Goal: Task Accomplishment & Management: Manage account settings

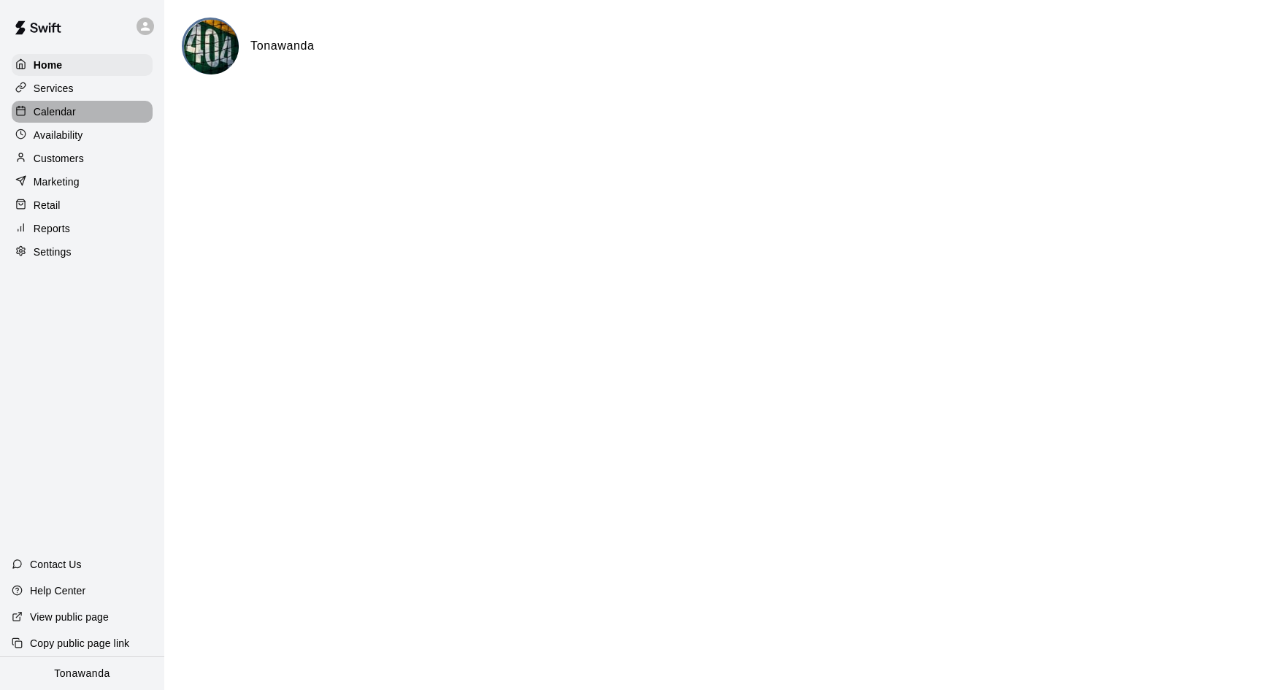
click at [53, 110] on p "Calendar" at bounding box center [55, 111] width 42 height 15
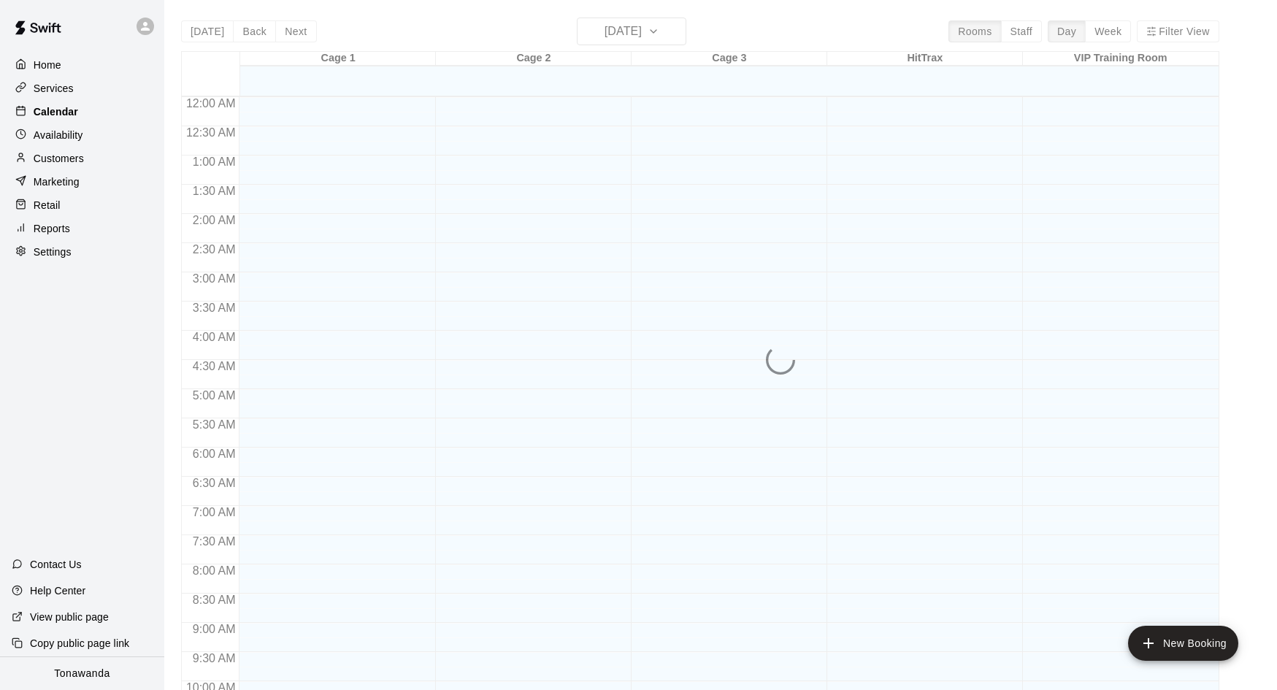
scroll to position [749, 0]
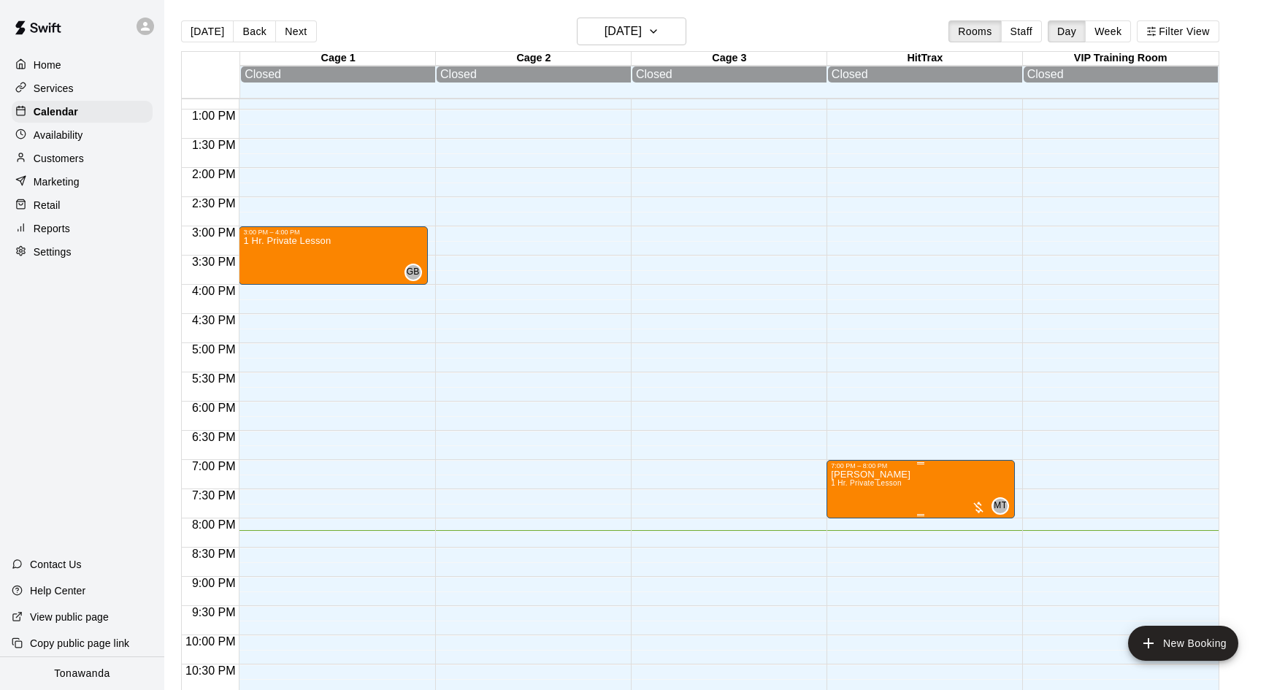
click at [864, 475] on p "[PERSON_NAME]" at bounding box center [871, 475] width 80 height 0
click at [841, 522] on img "edit" at bounding box center [845, 525] width 17 height 17
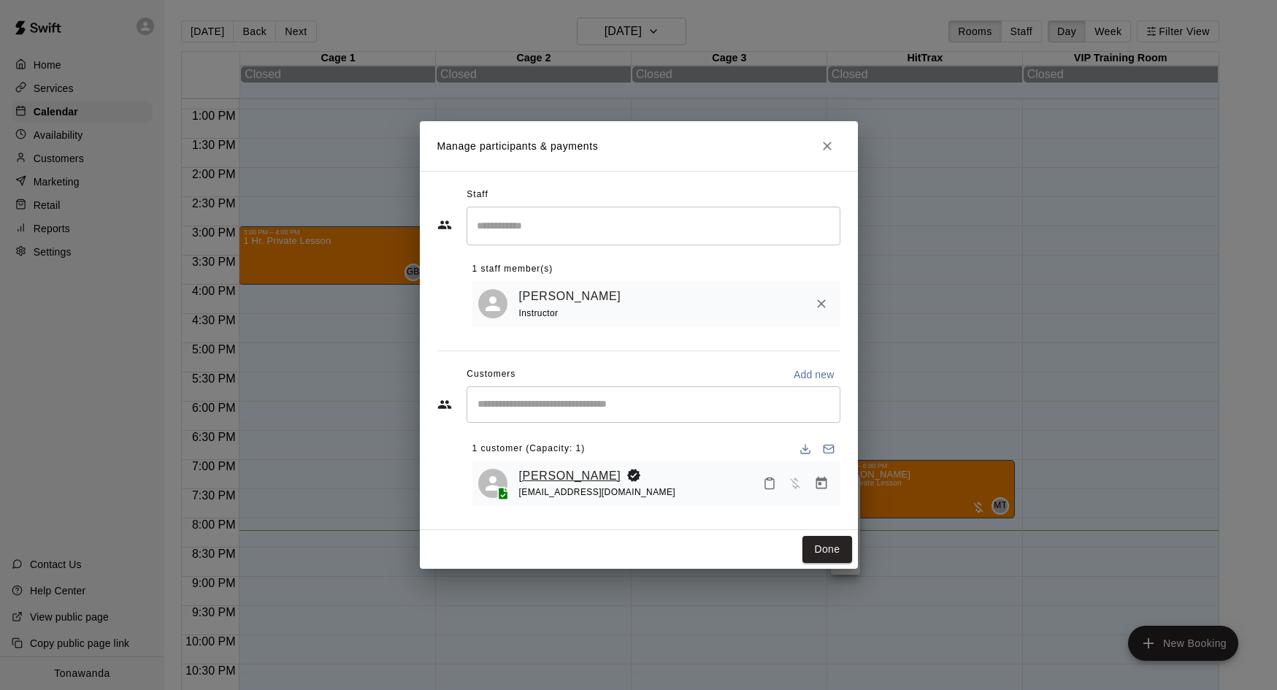
click at [560, 475] on link "[PERSON_NAME]" at bounding box center [570, 475] width 102 height 19
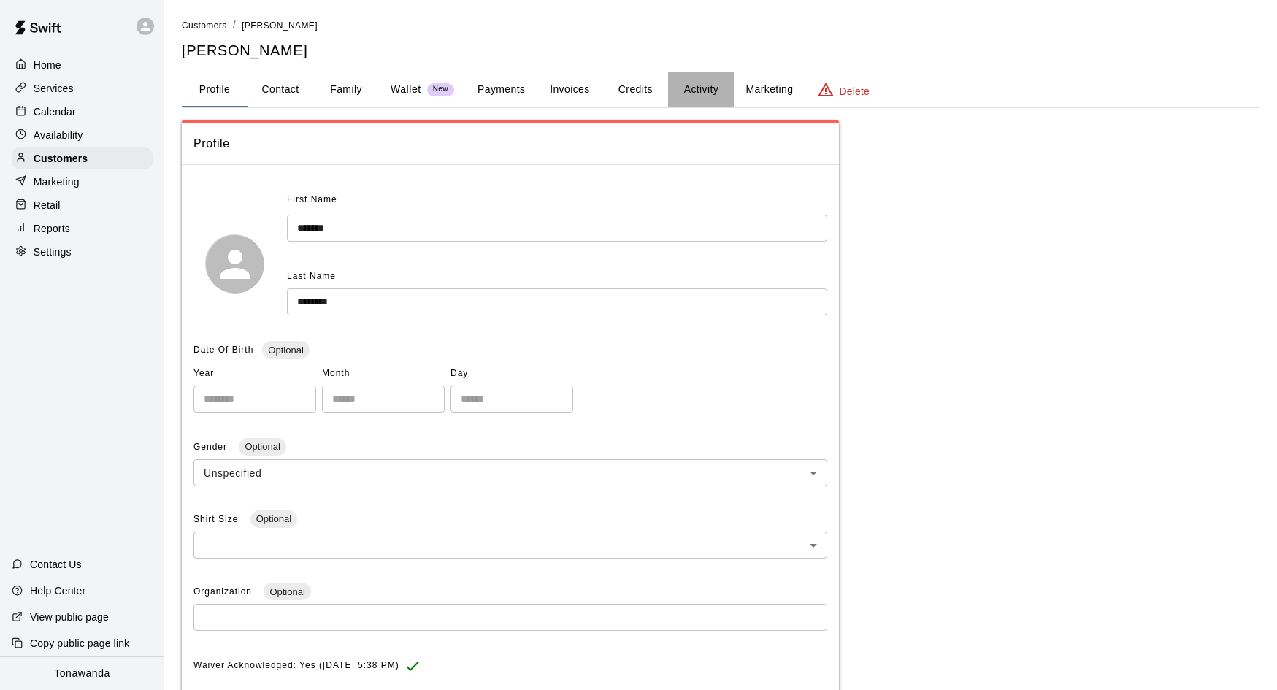
click at [695, 91] on button "Activity" at bounding box center [701, 89] width 66 height 35
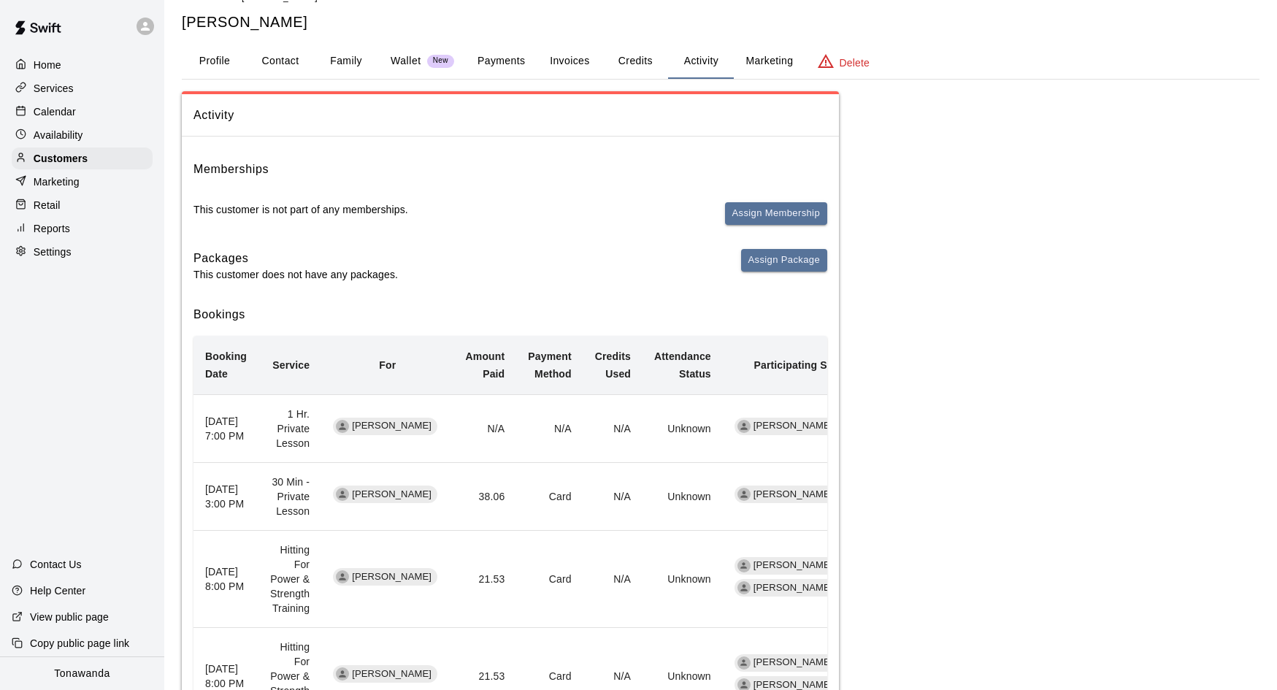
scroll to position [27, 0]
click at [631, 62] on button "Credits" at bounding box center [635, 62] width 66 height 35
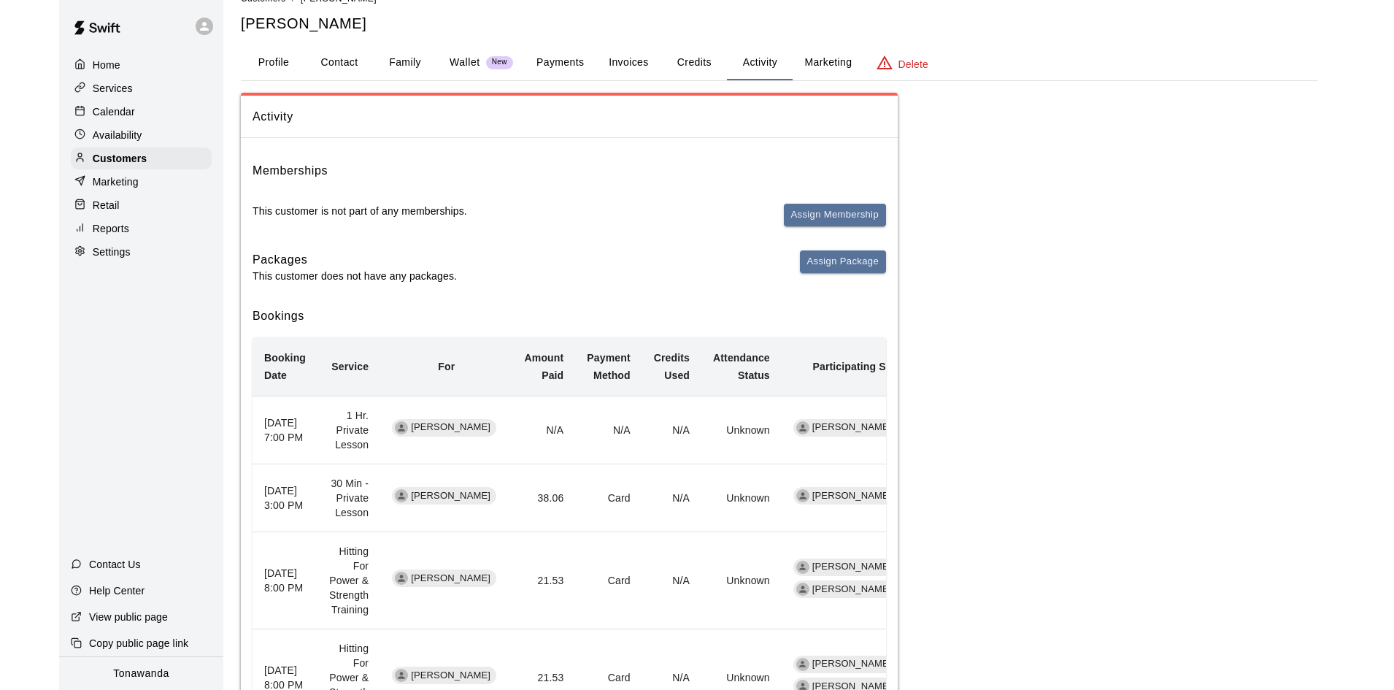
scroll to position [0, 0]
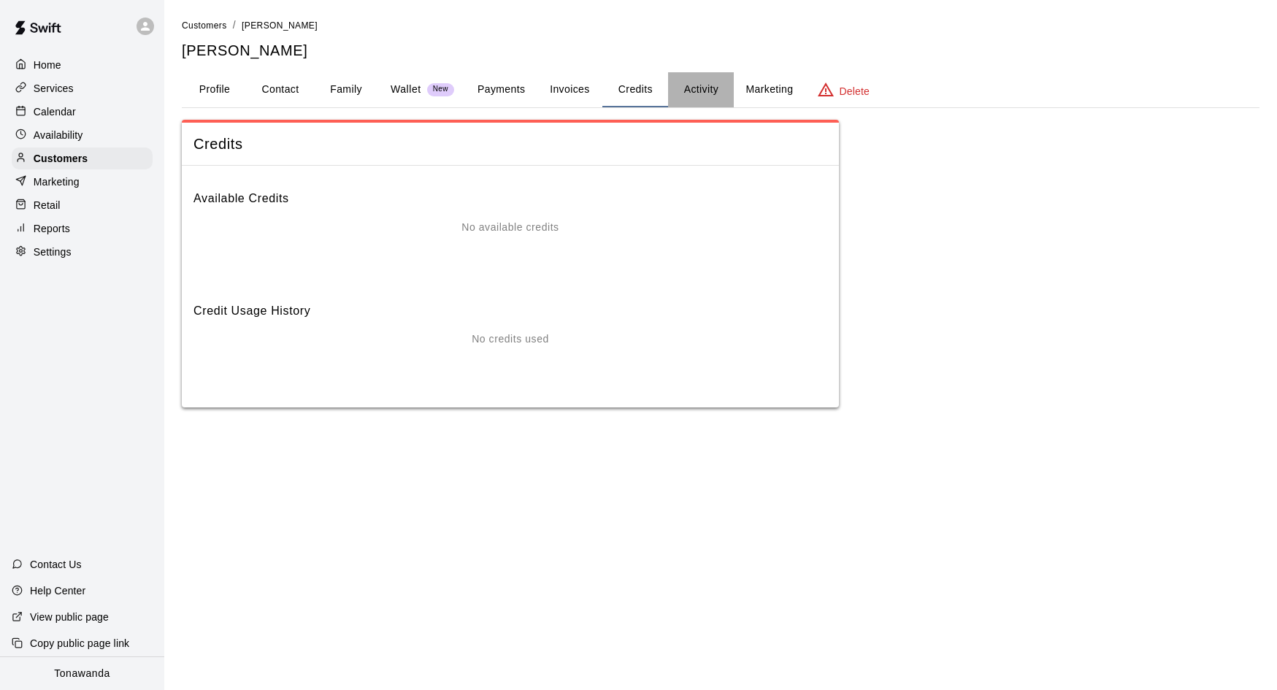
click at [715, 88] on button "Activity" at bounding box center [701, 89] width 66 height 35
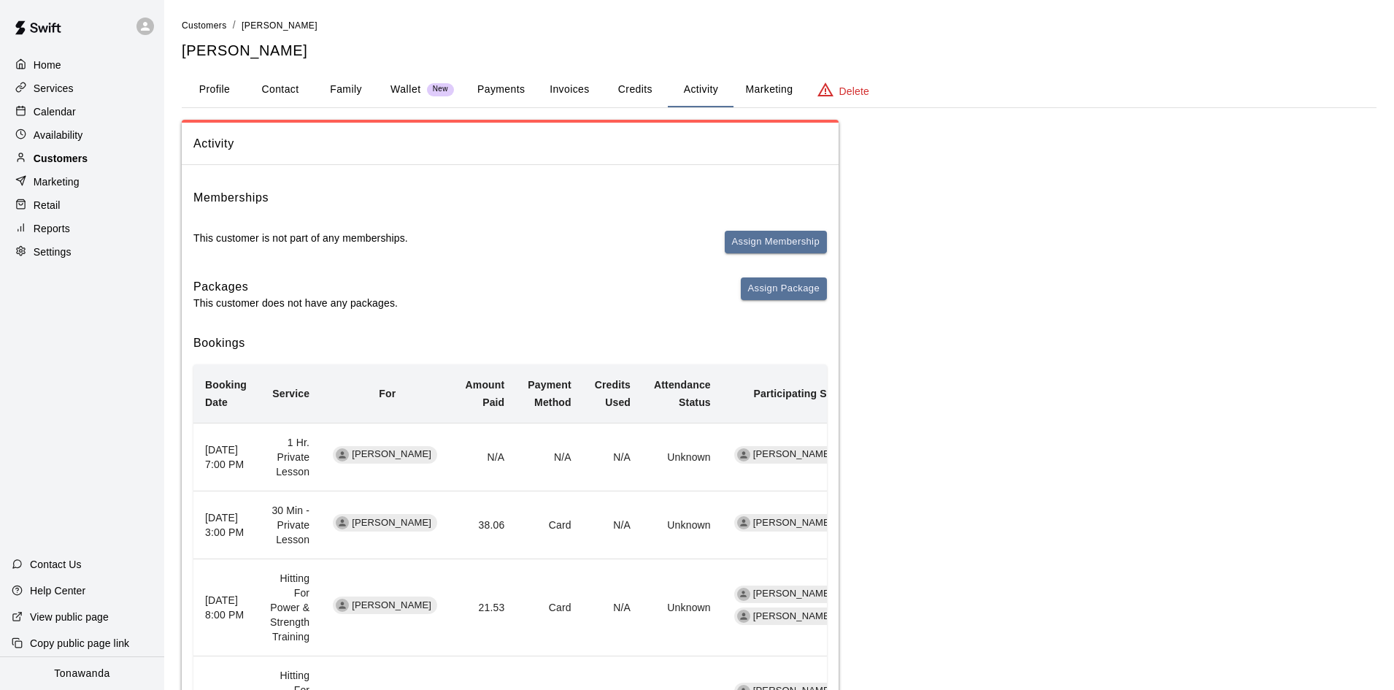
click at [55, 158] on p "Customers" at bounding box center [61, 158] width 54 height 15
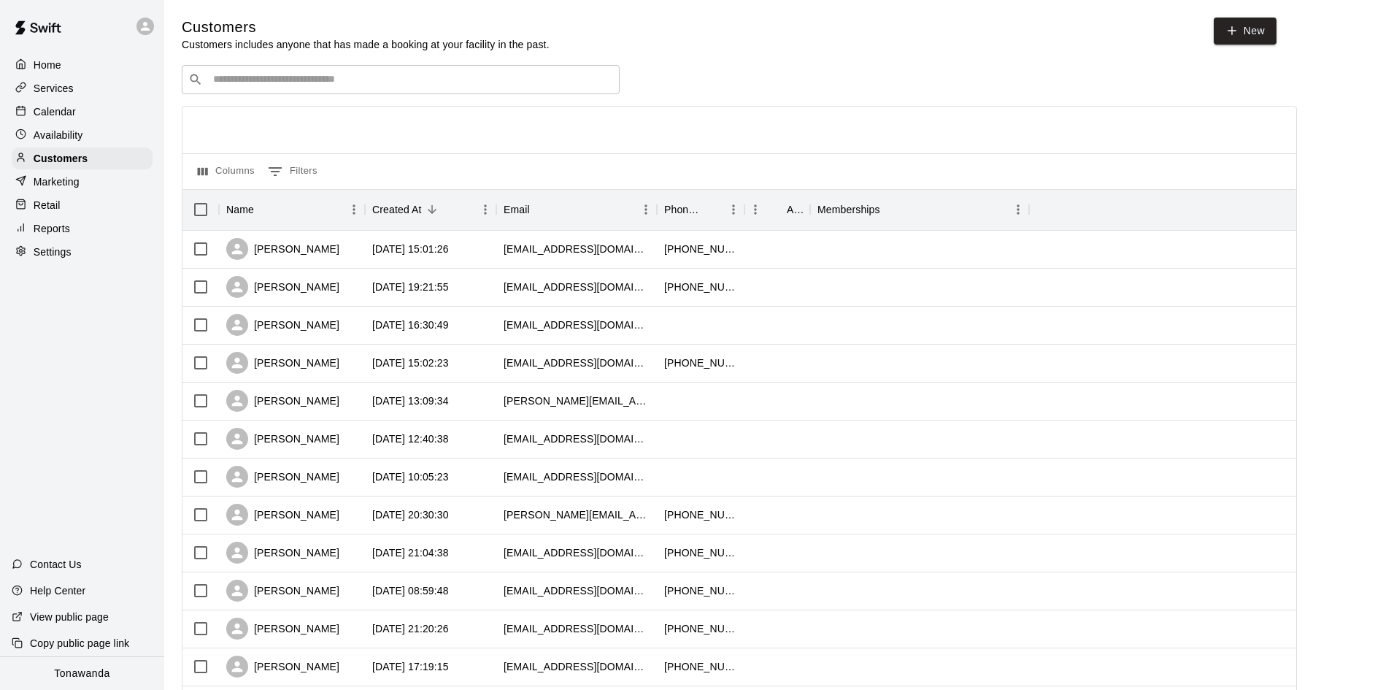
click at [253, 79] on input "Search customers by name or email" at bounding box center [411, 79] width 404 height 15
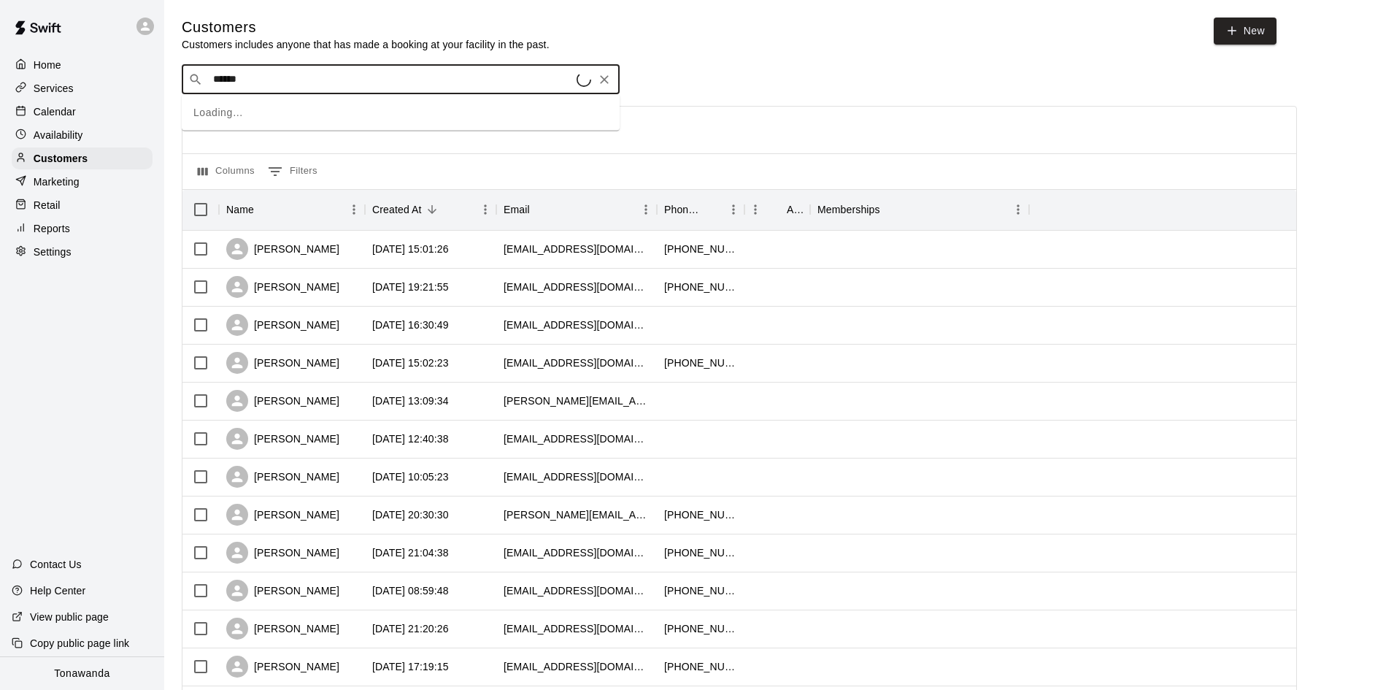
type input "*******"
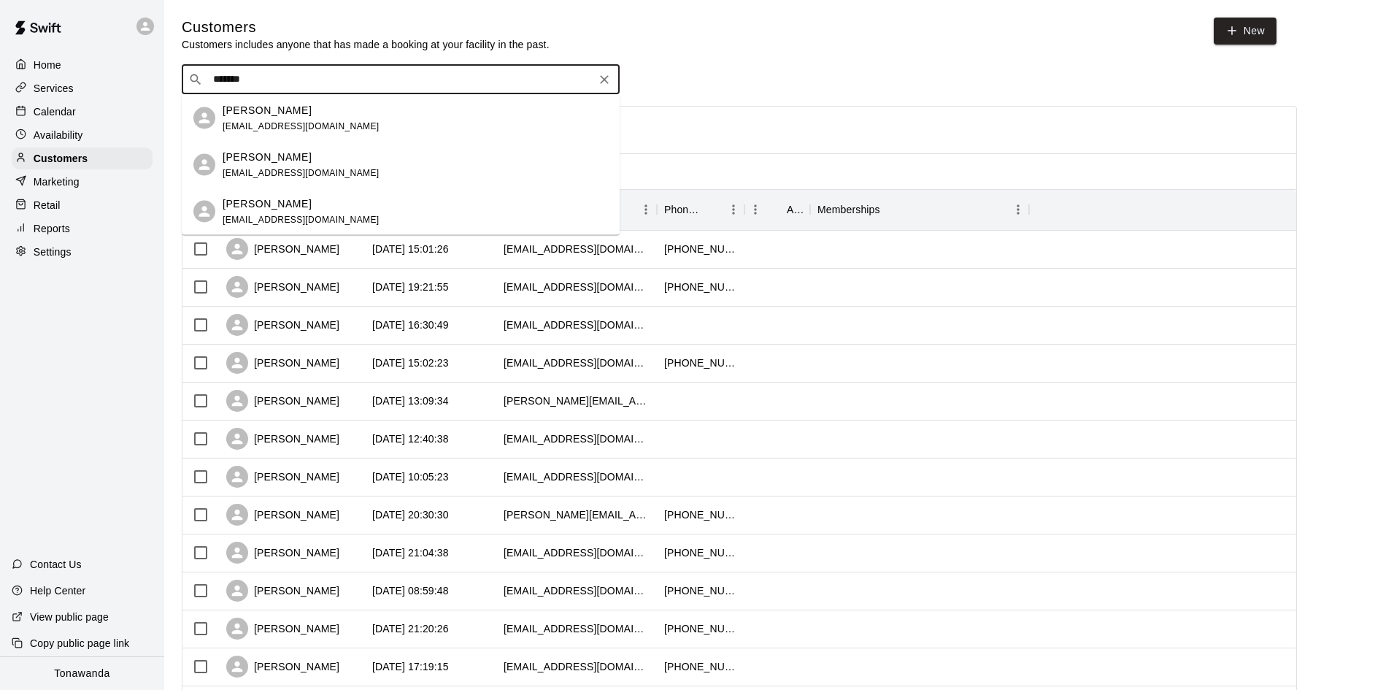
click at [250, 160] on p "[PERSON_NAME]" at bounding box center [267, 156] width 89 height 15
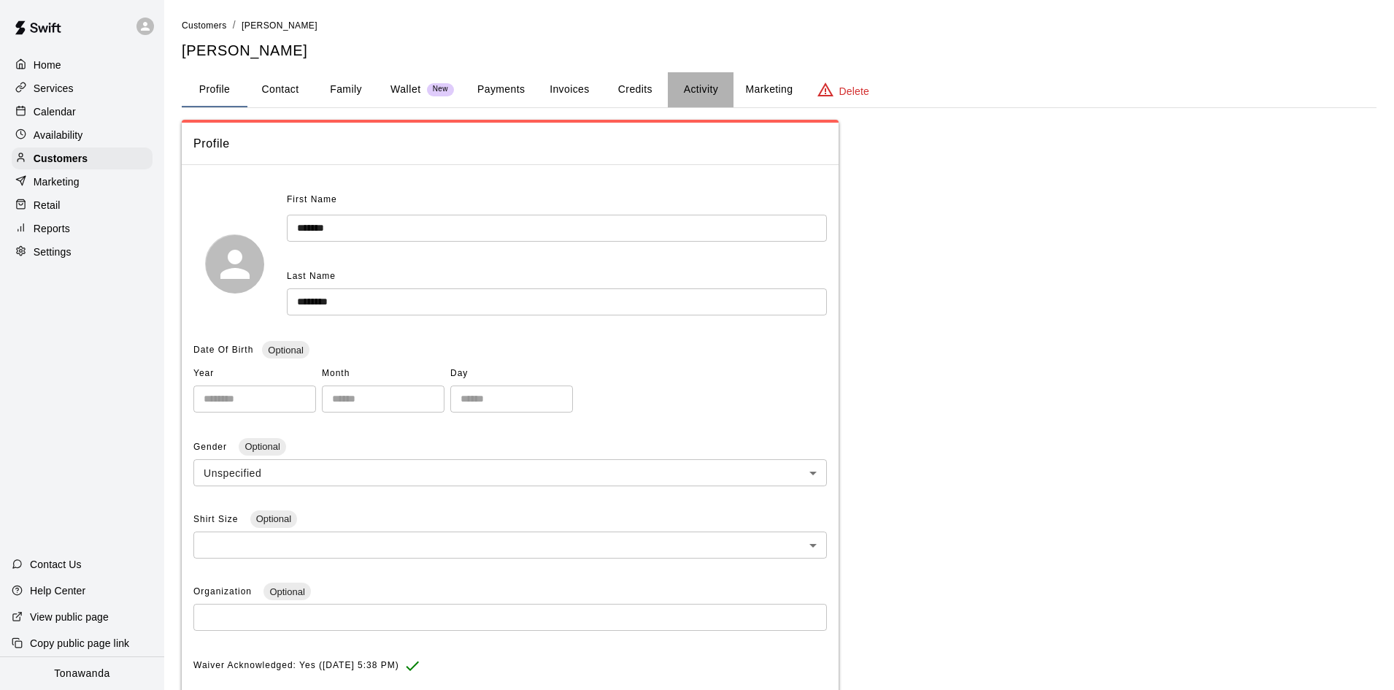
click at [707, 88] on button "Activity" at bounding box center [701, 89] width 66 height 35
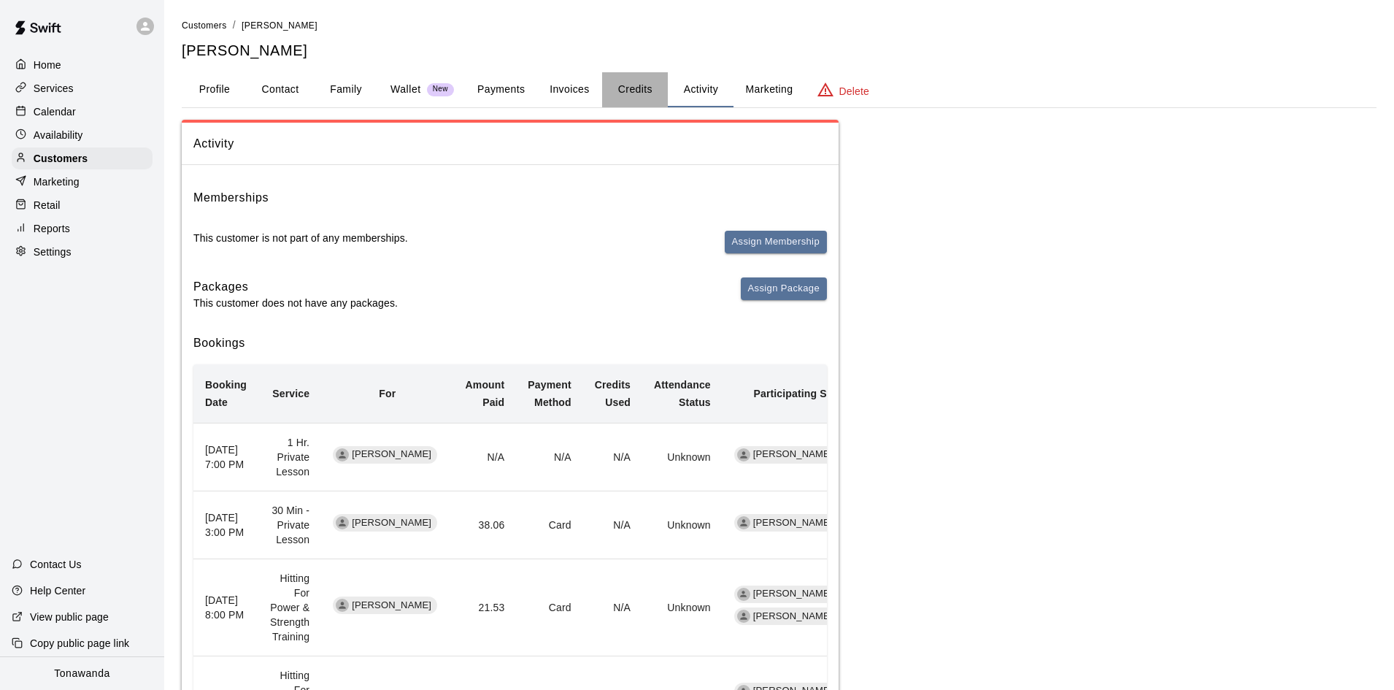
click at [632, 88] on button "Credits" at bounding box center [635, 89] width 66 height 35
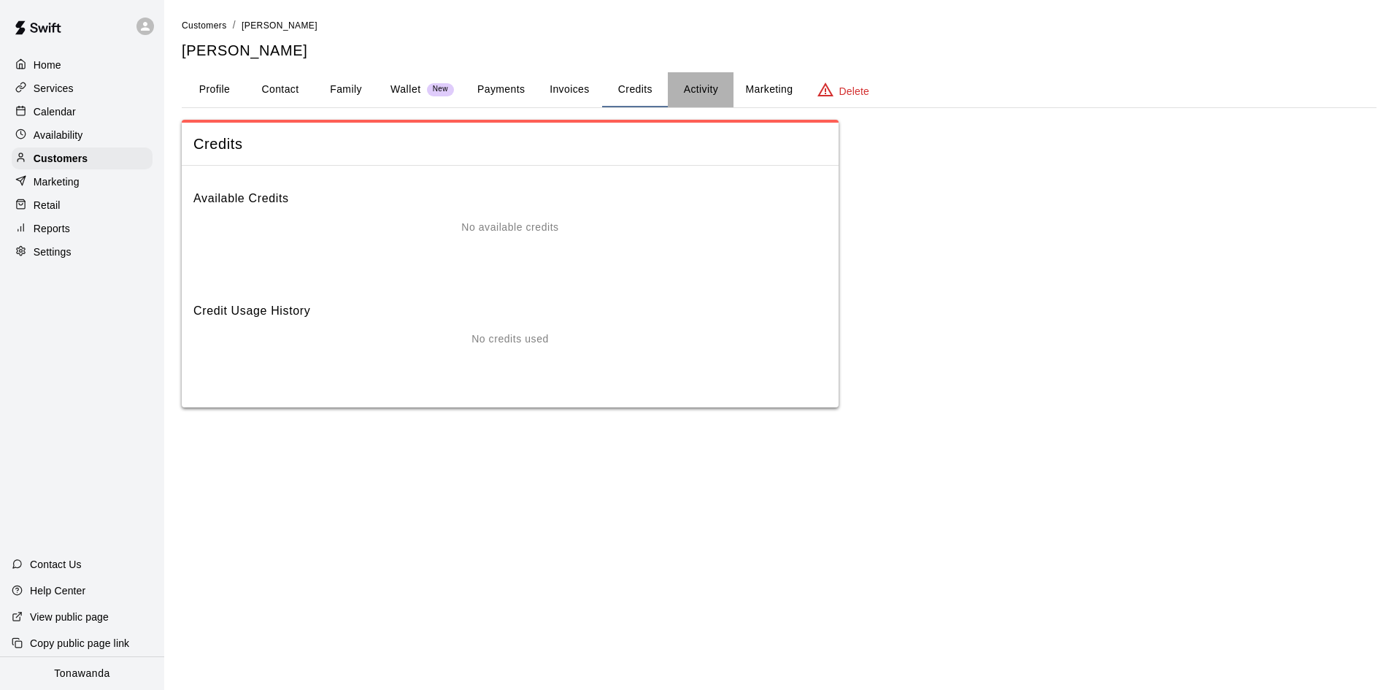
click at [700, 90] on button "Activity" at bounding box center [701, 89] width 66 height 35
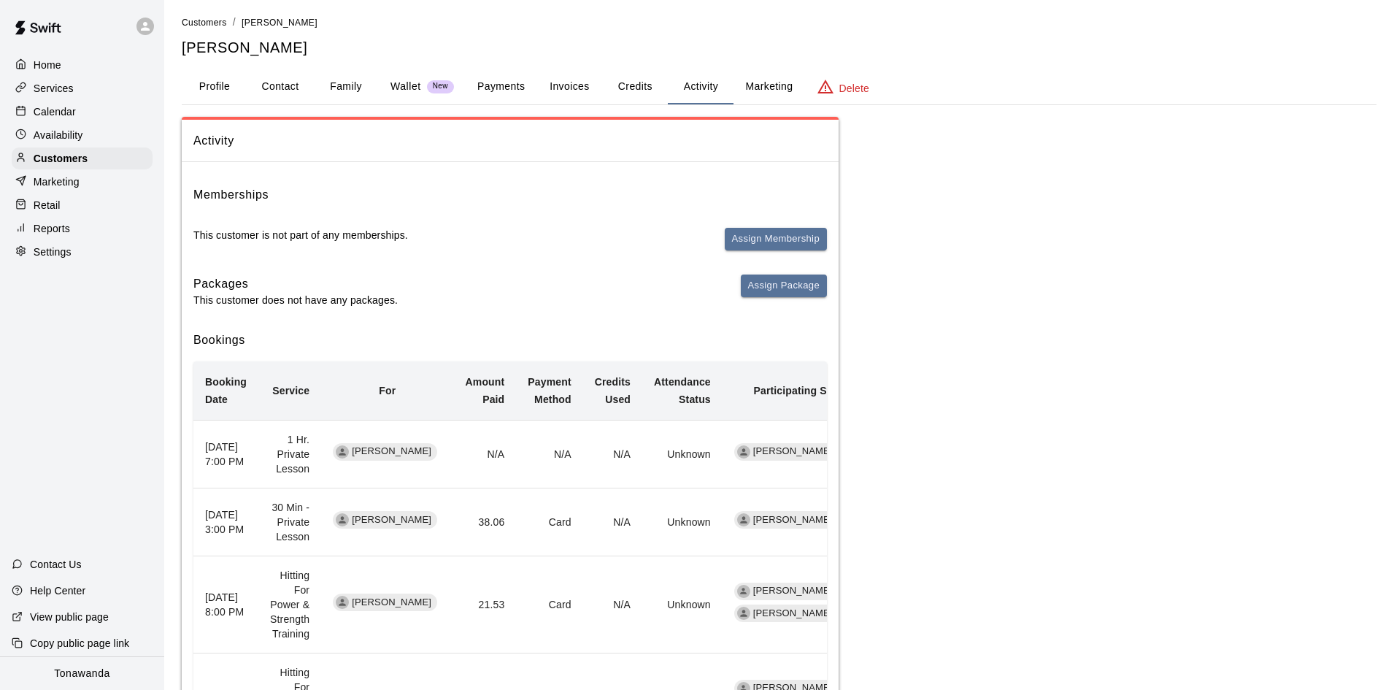
scroll to position [4, 0]
click at [54, 157] on p "Customers" at bounding box center [61, 158] width 54 height 15
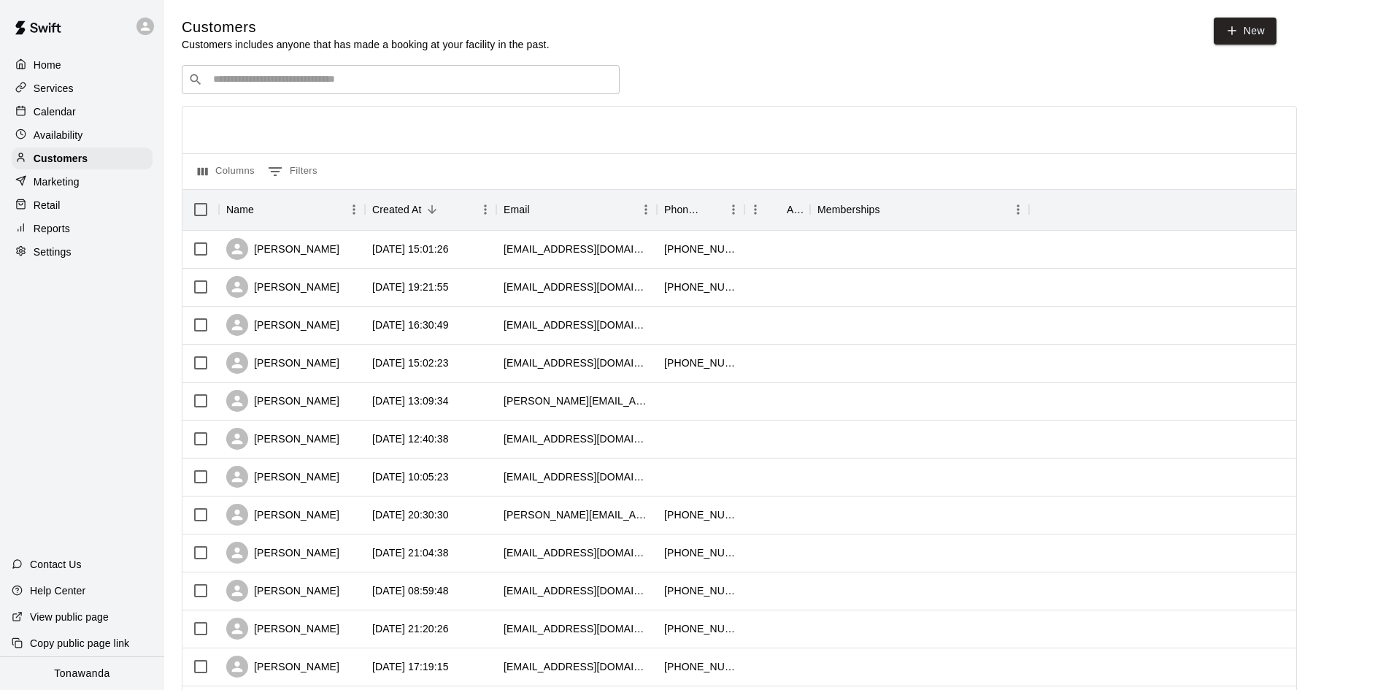
click at [265, 78] on input "Search customers by name or email" at bounding box center [411, 79] width 404 height 15
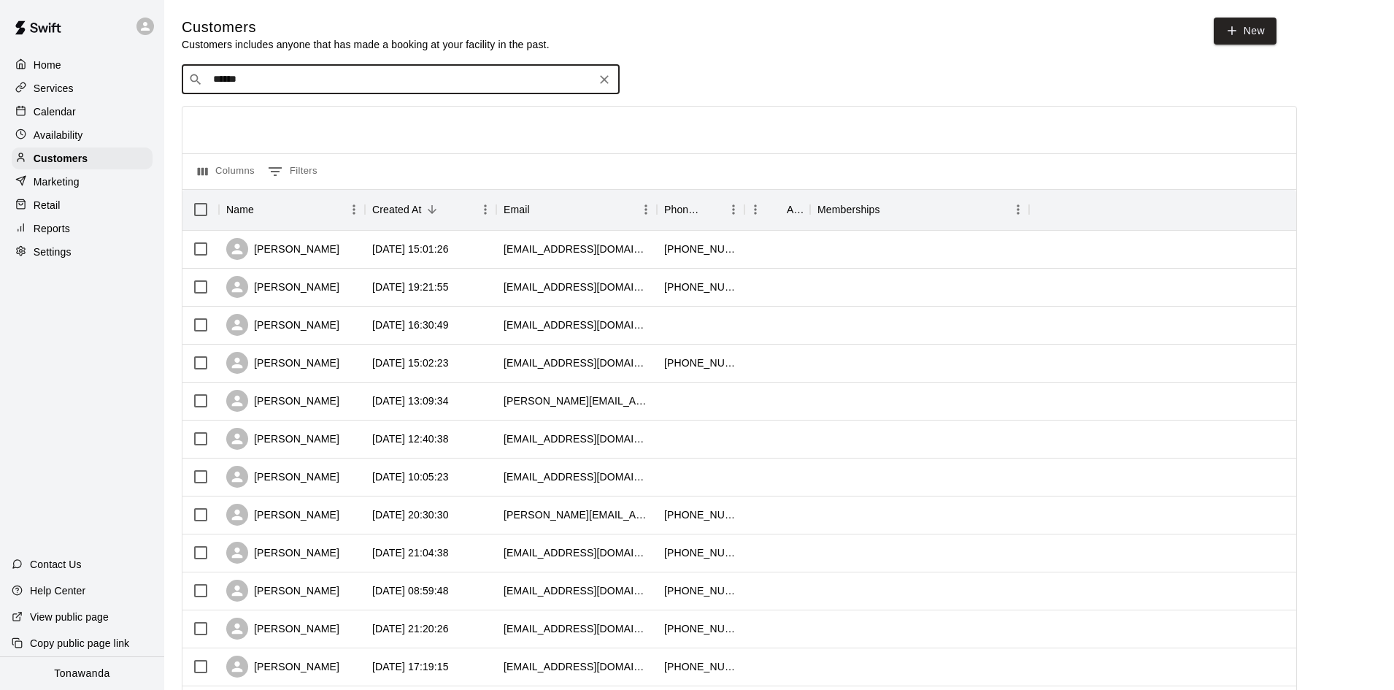
type input "*******"
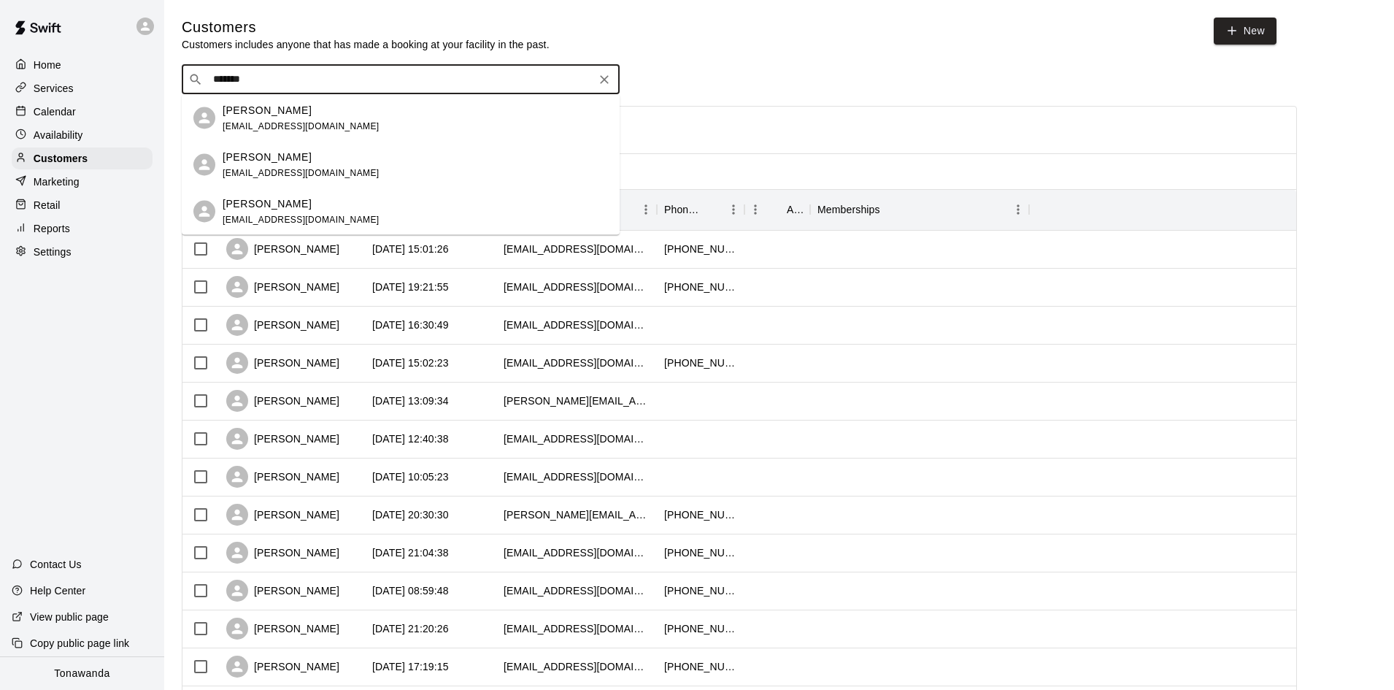
click at [246, 107] on p "[PERSON_NAME]" at bounding box center [267, 109] width 89 height 15
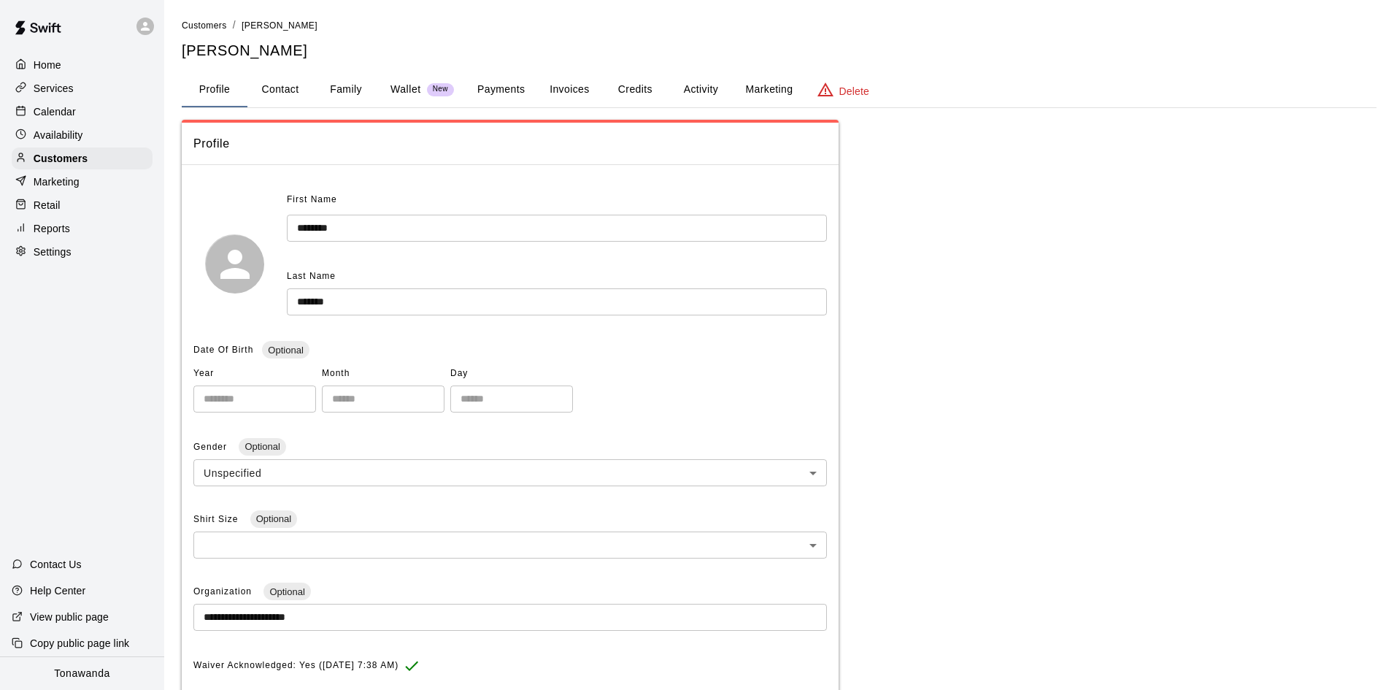
click at [702, 89] on button "Activity" at bounding box center [701, 89] width 66 height 35
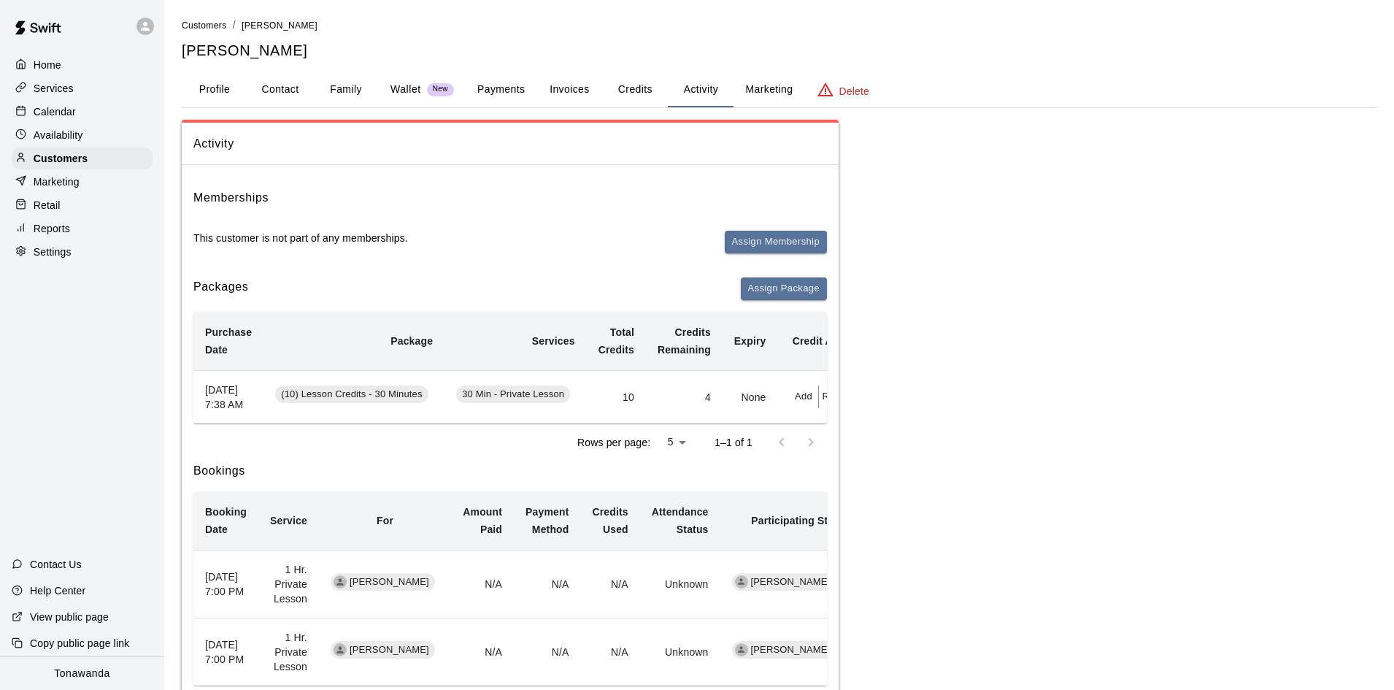
scroll to position [1, 0]
click at [824, 402] on button "Redeem" at bounding box center [841, 395] width 45 height 23
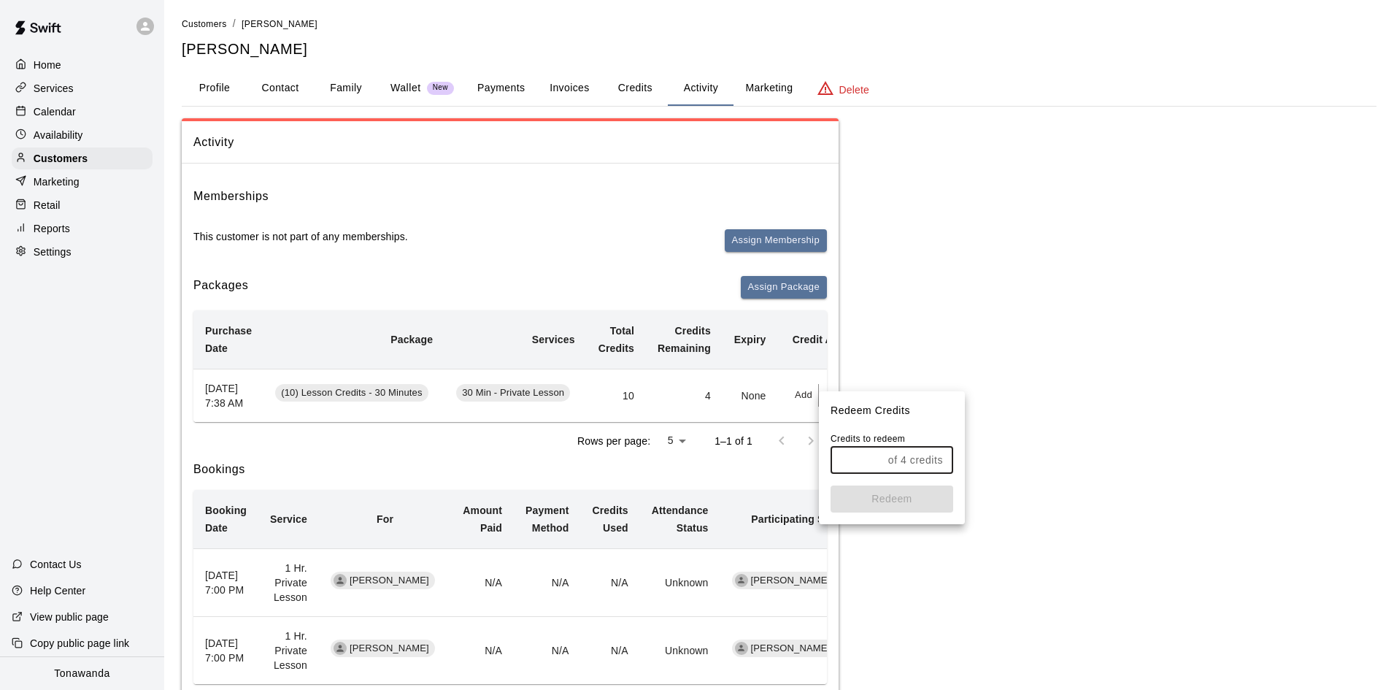
click at [853, 462] on input "text" at bounding box center [857, 460] width 52 height 27
type input "*"
click at [883, 496] on button "Redeem" at bounding box center [892, 498] width 123 height 27
